Goal: Information Seeking & Learning: Compare options

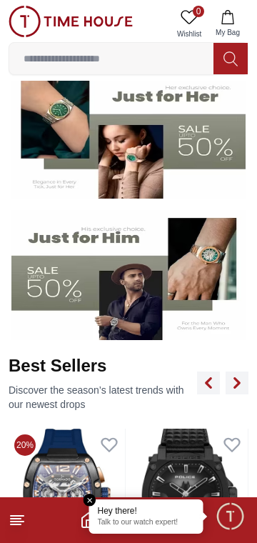
scroll to position [232, 0]
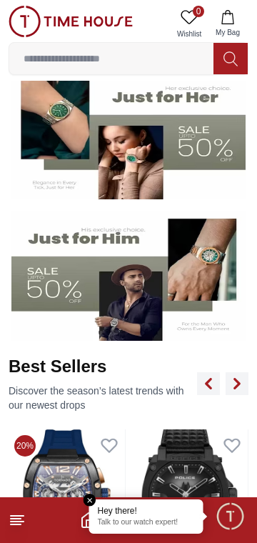
click at [19, 520] on icon at bounding box center [17, 520] width 17 height 17
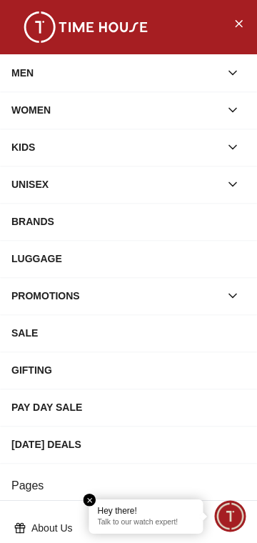
click at [220, 180] on button "button" at bounding box center [233, 185] width 26 height 26
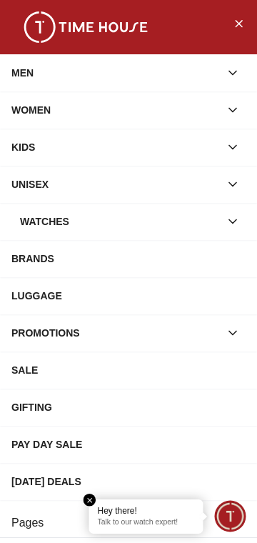
click at [34, 267] on div "BRANDS" at bounding box center [128, 259] width 235 height 26
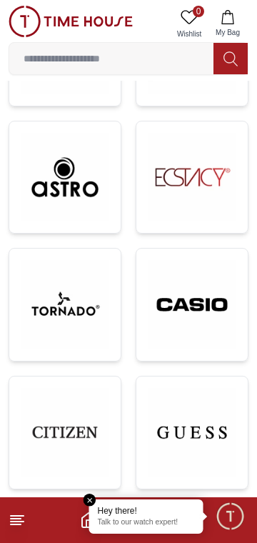
scroll to position [483, 0]
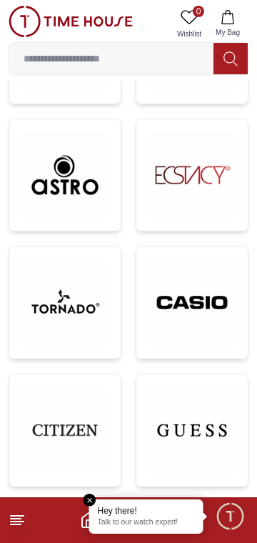
click at [47, 309] on img at bounding box center [65, 302] width 89 height 89
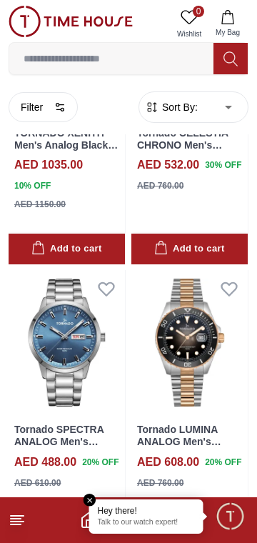
scroll to position [1157, 0]
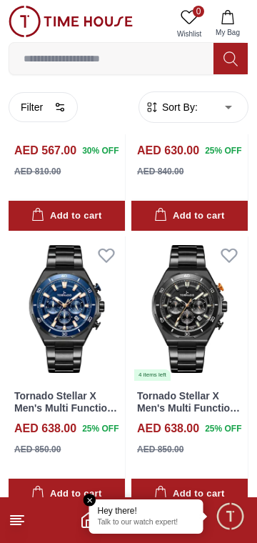
scroll to position [2994, 0]
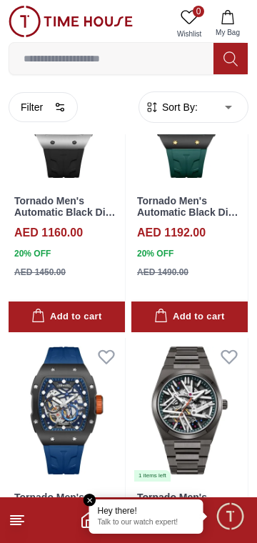
scroll to position [3621, 0]
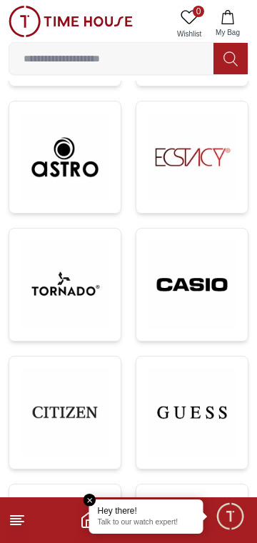
scroll to position [498, 0]
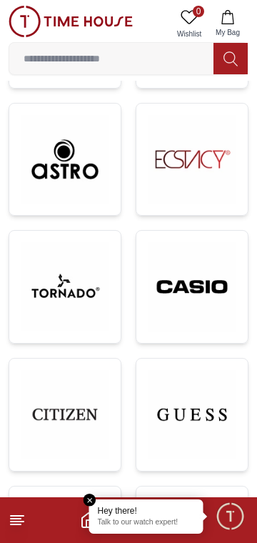
click at [55, 417] on img at bounding box center [65, 414] width 89 height 89
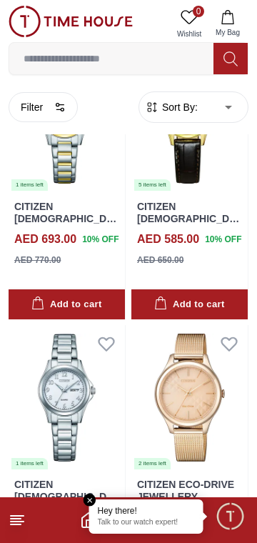
scroll to position [744, 0]
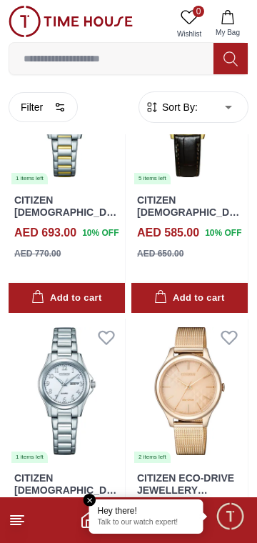
click at [202, 413] on img at bounding box center [190, 391] width 117 height 145
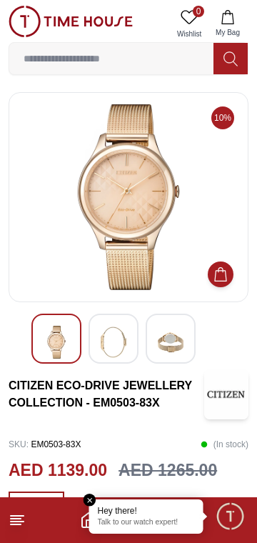
click at [175, 345] on img at bounding box center [171, 342] width 26 height 33
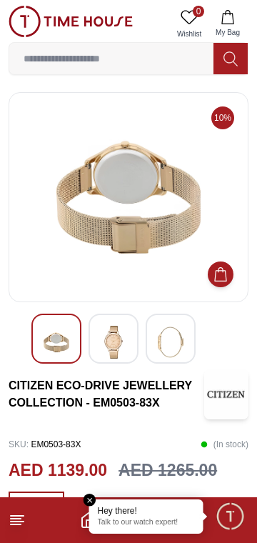
click at [117, 352] on img at bounding box center [114, 342] width 26 height 33
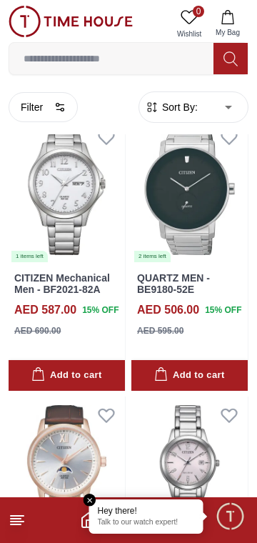
scroll to position [1520, 0]
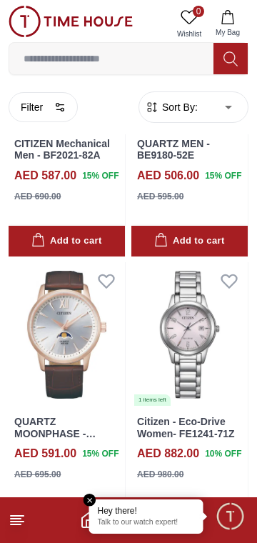
scroll to position [1658, 0]
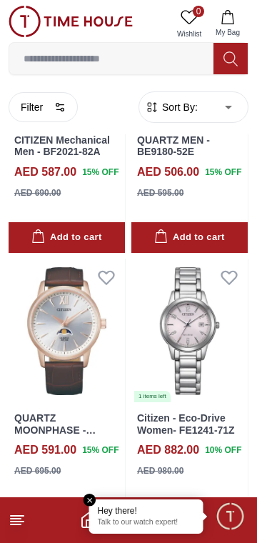
click at [89, 500] on em "Close tooltip" at bounding box center [90, 500] width 13 height 13
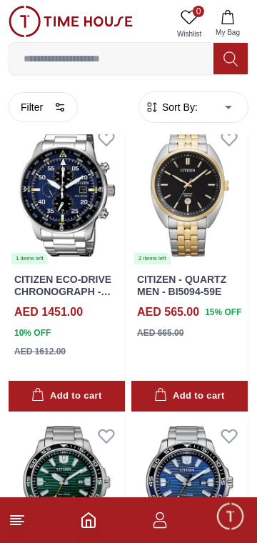
scroll to position [5602, 0]
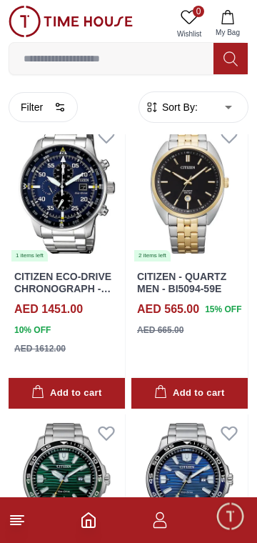
scroll to position [2941, 0]
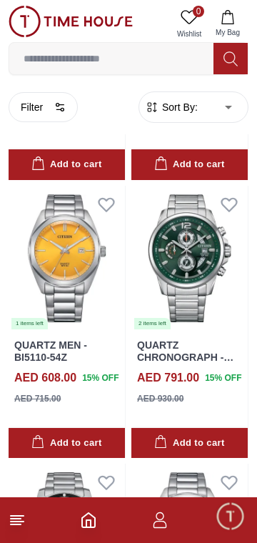
scroll to position [3457, 0]
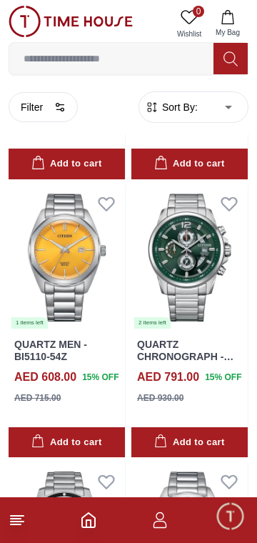
click at [16, 525] on line at bounding box center [16, 525] width 10 height 0
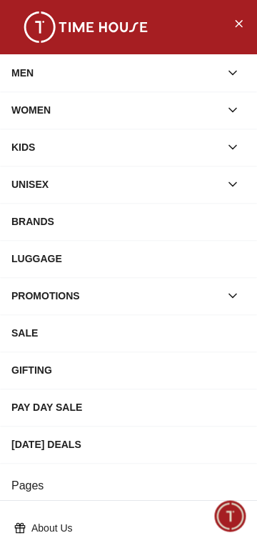
scroll to position [2941, 0]
click at [237, 21] on icon "Close Menu" at bounding box center [239, 23] width 6 height 6
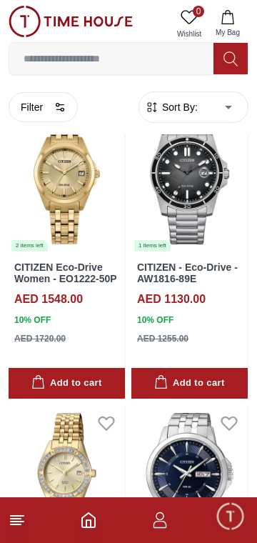
click at [89, 524] on icon "Home" at bounding box center [88, 520] width 17 height 17
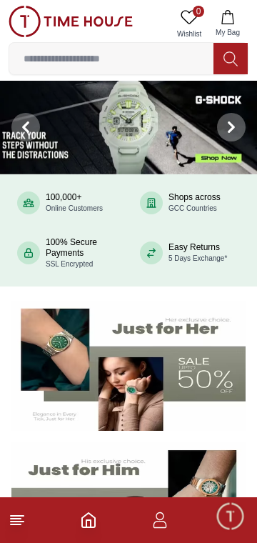
click at [16, 525] on line at bounding box center [16, 525] width 10 height 0
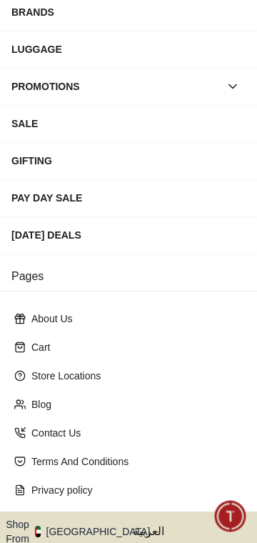
scroll to position [261, 0]
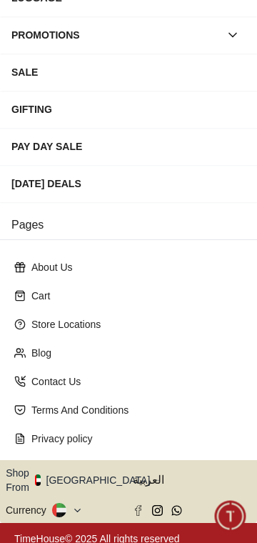
click at [75, 505] on icon at bounding box center [77, 510] width 11 height 11
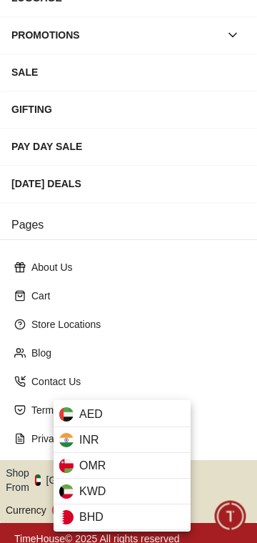
click at [143, 364] on div at bounding box center [128, 271] width 257 height 543
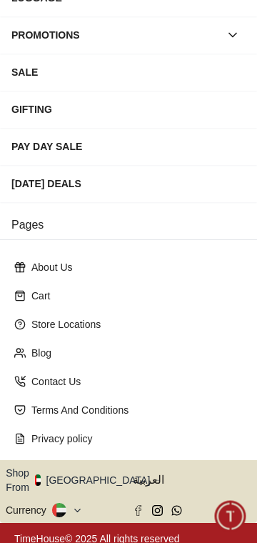
click at [106, 473] on button "Shop From [GEOGRAPHIC_DATA]" at bounding box center [83, 480] width 155 height 29
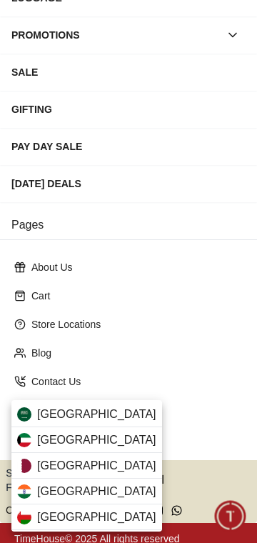
click at [54, 465] on span "[GEOGRAPHIC_DATA]" at bounding box center [96, 466] width 119 height 17
